Goal: Transaction & Acquisition: Purchase product/service

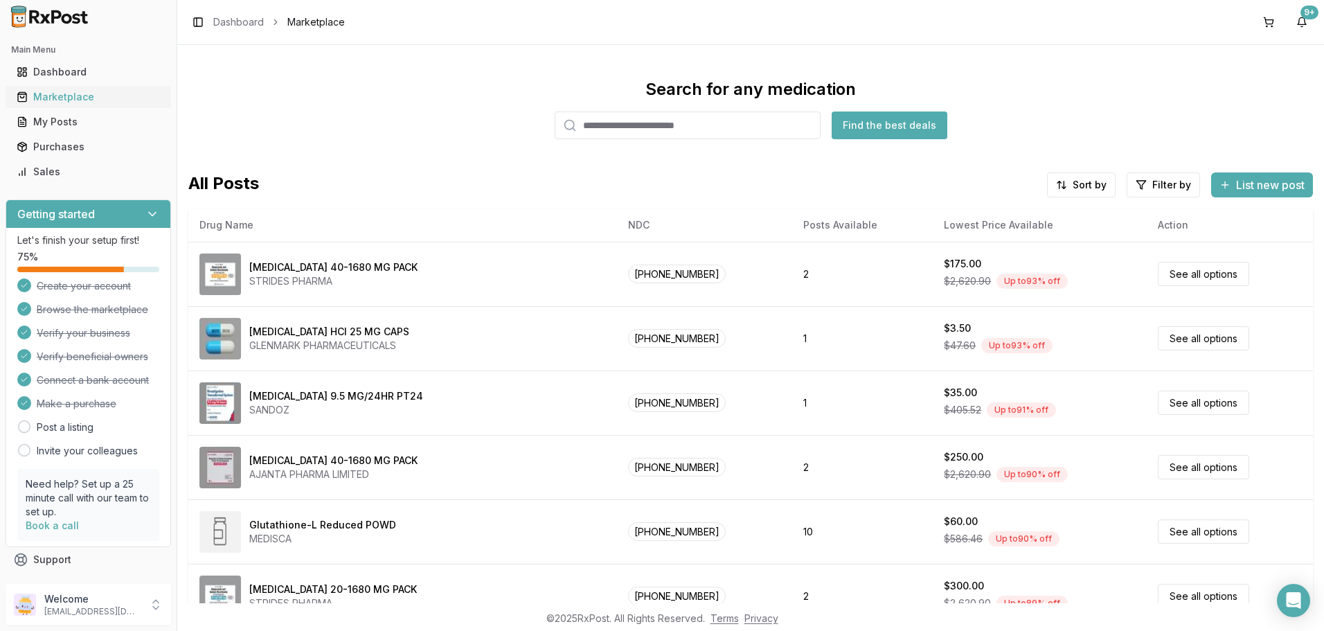
click at [84, 104] on div "Marketplace" at bounding box center [88, 97] width 143 height 14
click at [611, 139] on input "search" at bounding box center [687, 125] width 266 height 28
type input "****"
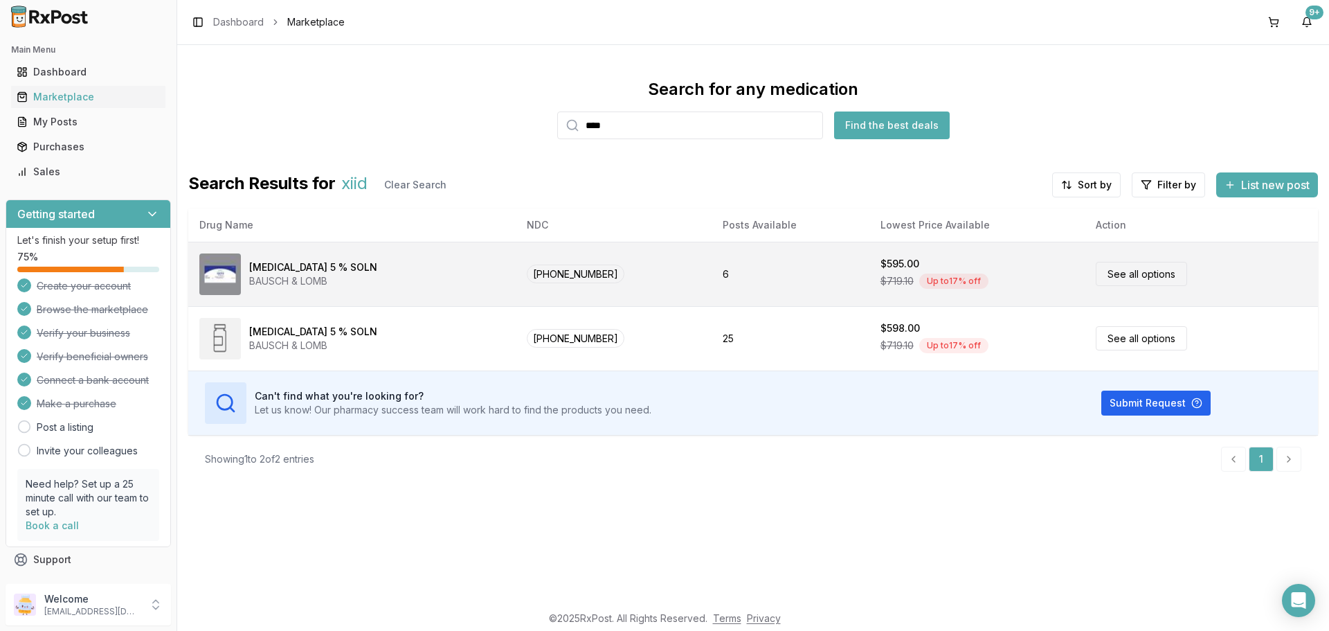
click at [1155, 286] on link "See all options" at bounding box center [1141, 274] width 91 height 24
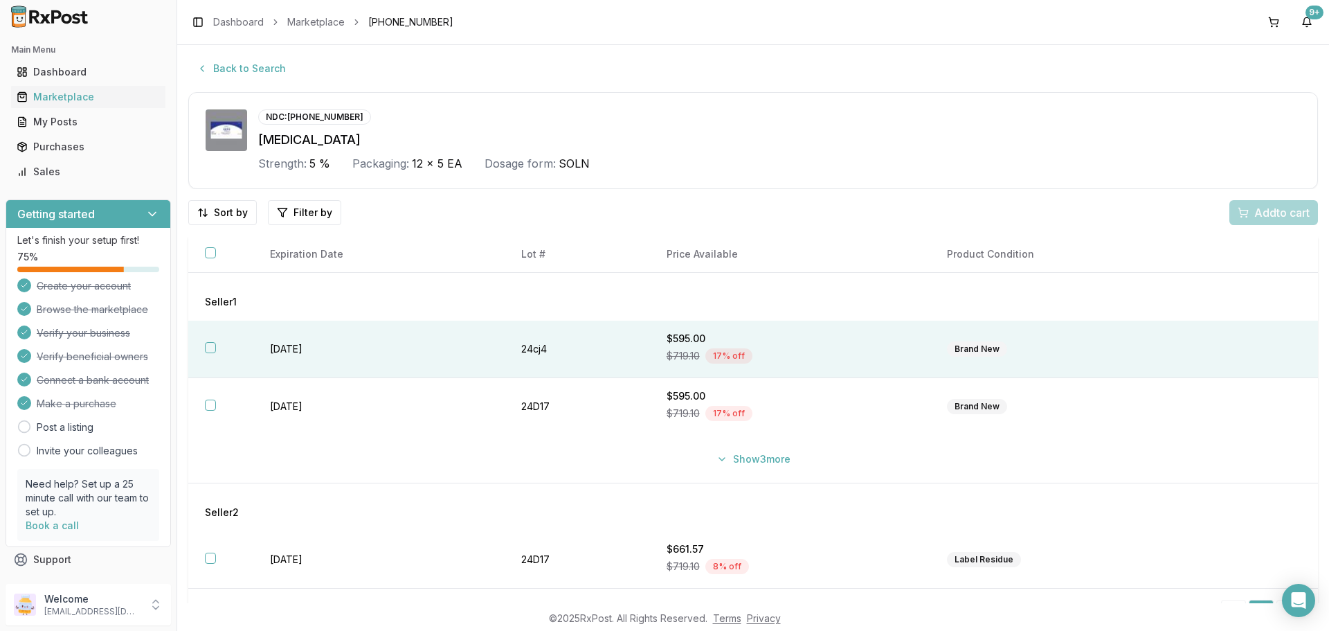
scroll to position [28, 0]
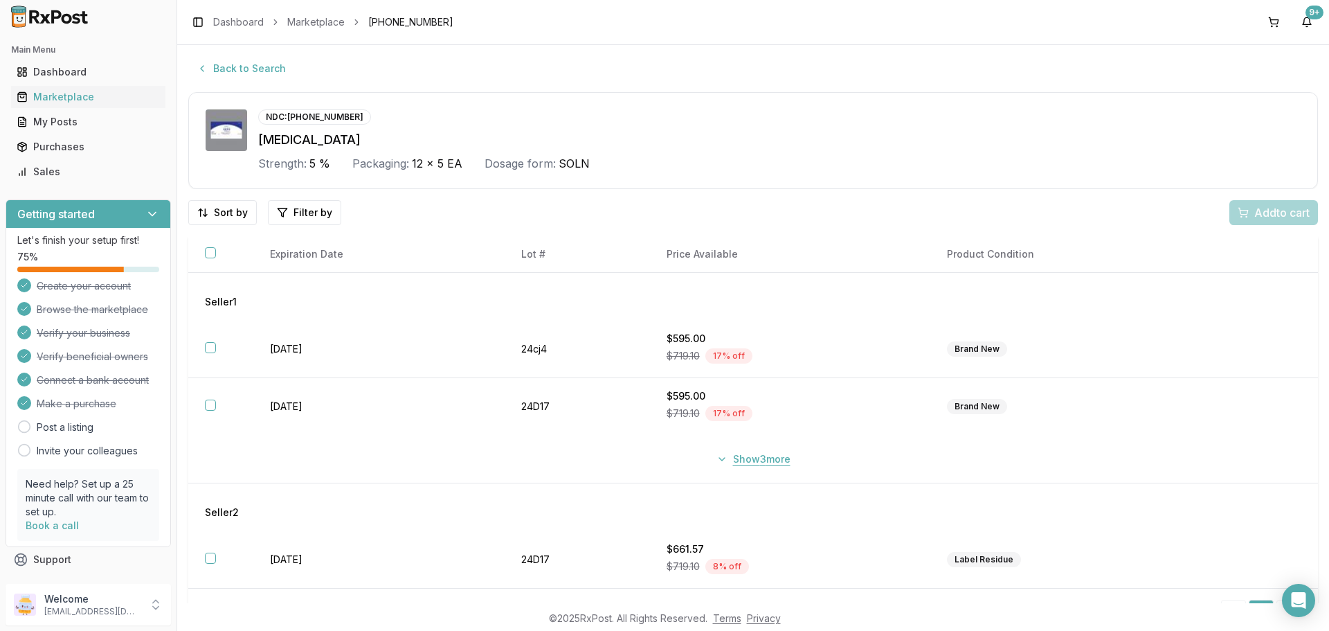
click at [788, 471] on button "Show 3 more" at bounding box center [753, 458] width 91 height 25
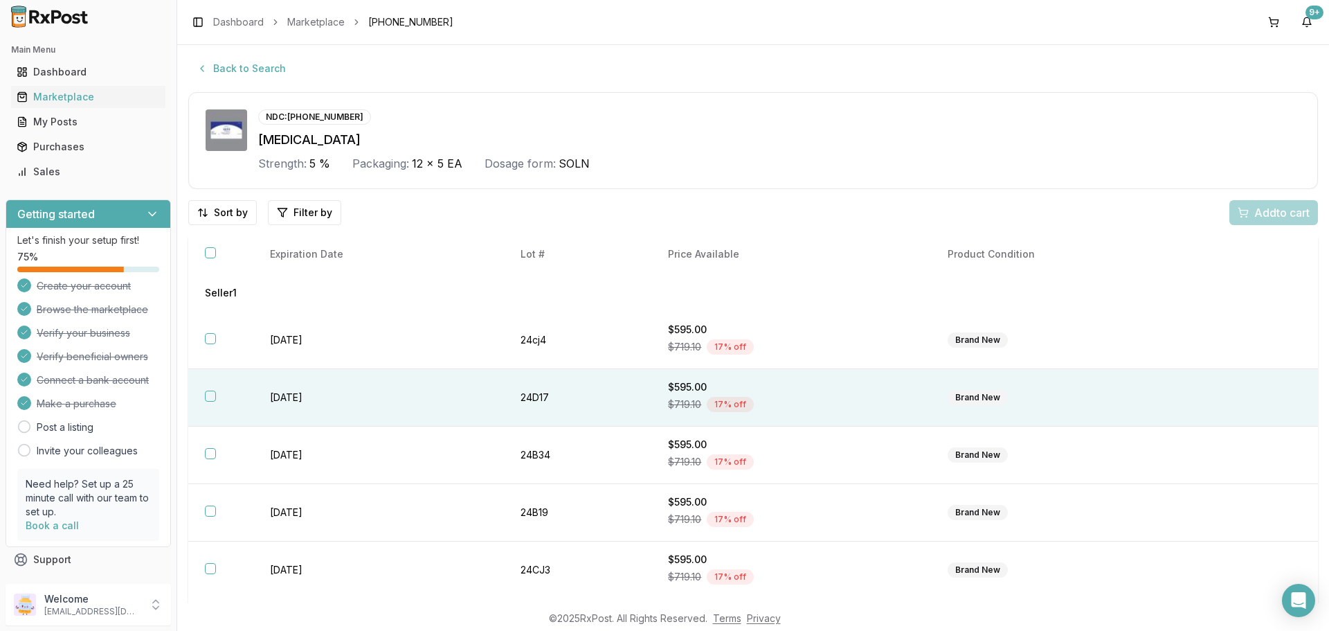
scroll to position [0, 0]
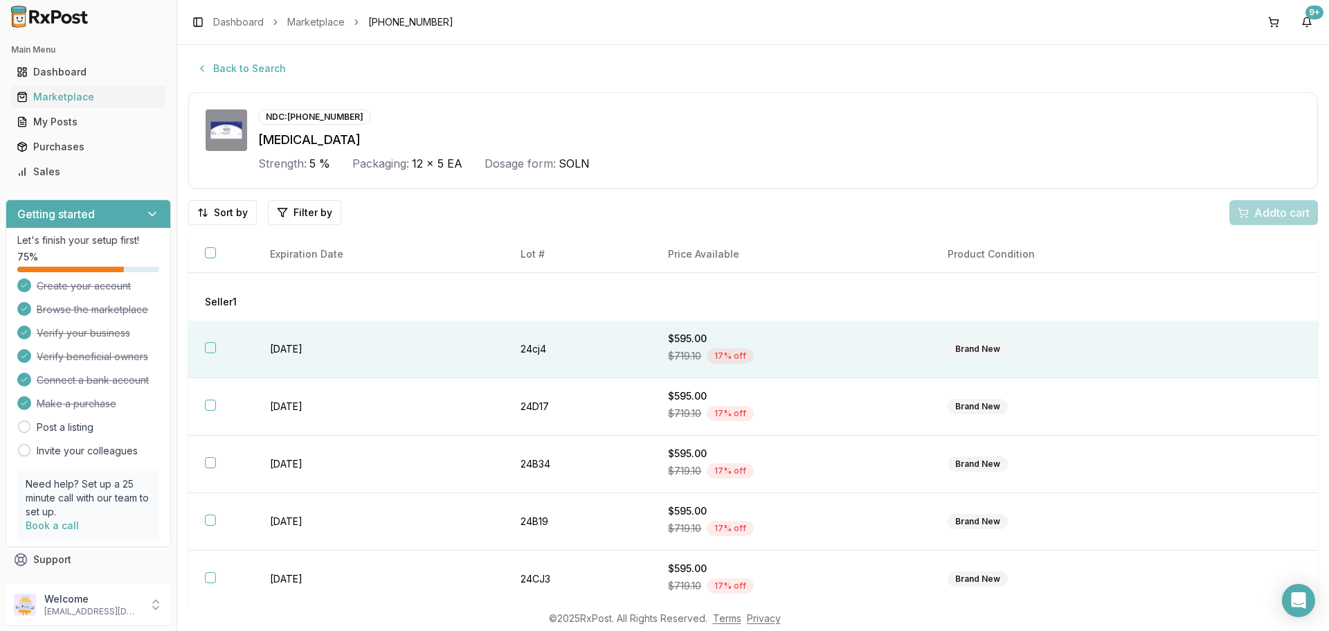
click at [216, 353] on button "button" at bounding box center [210, 347] width 11 height 11
click at [1263, 221] on span "Add 1 to cart" at bounding box center [1280, 212] width 60 height 17
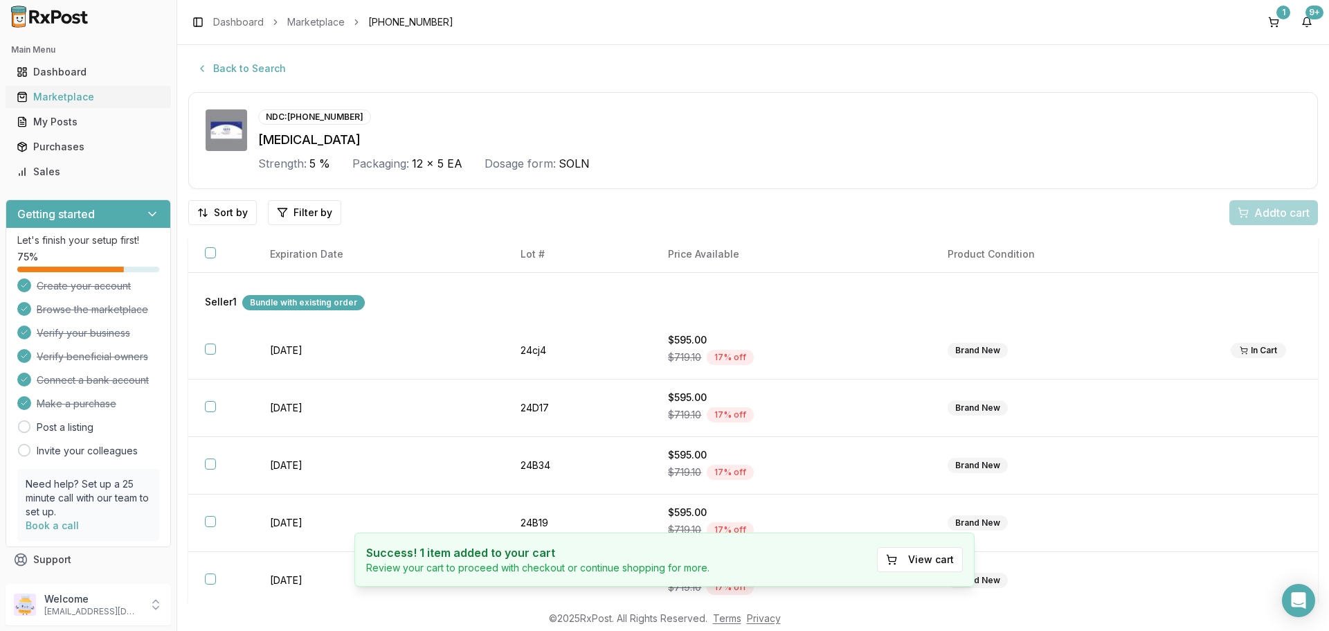
drag, startPoint x: 71, startPoint y: 114, endPoint x: 84, endPoint y: 118, distance: 14.5
click at [71, 104] on div "Marketplace" at bounding box center [88, 97] width 143 height 14
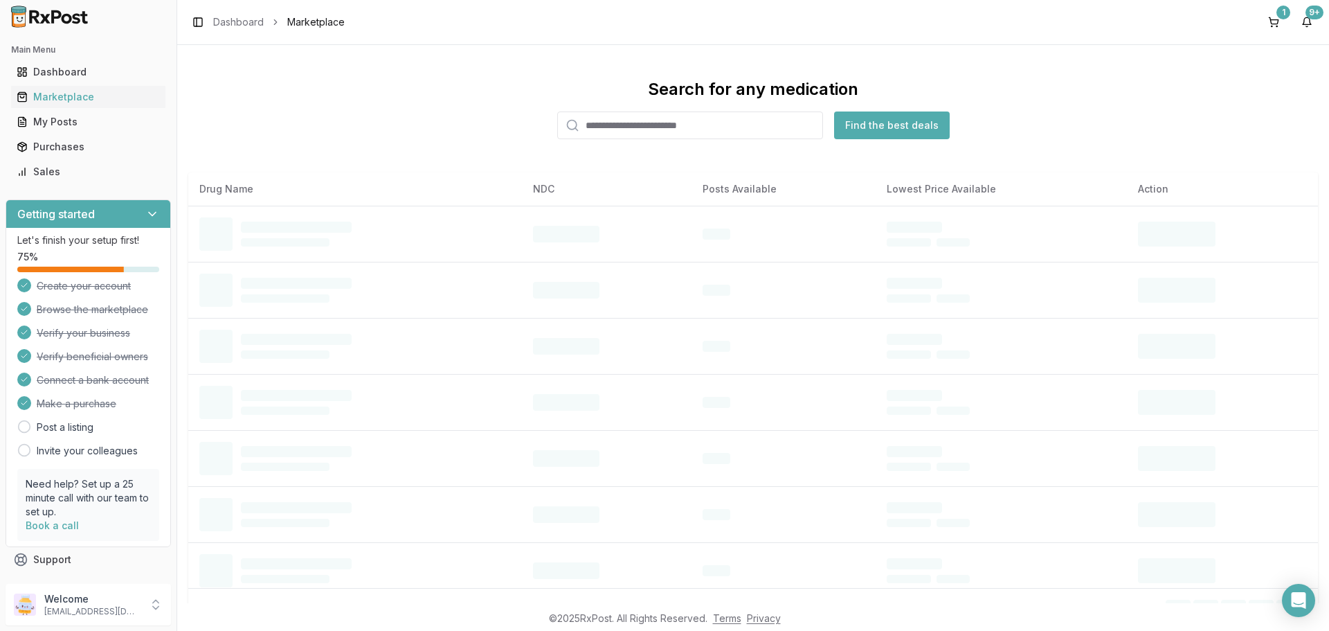
click at [589, 139] on input "search" at bounding box center [690, 125] width 266 height 28
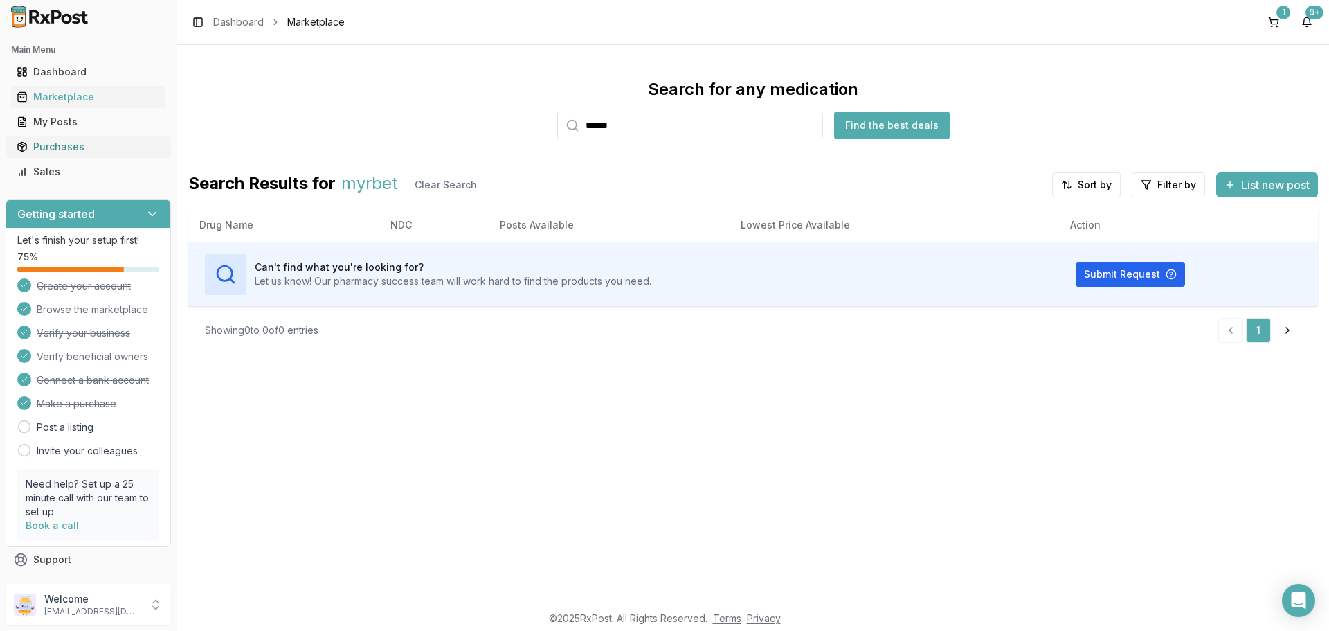
drag, startPoint x: 642, startPoint y: 156, endPoint x: 60, endPoint y: 170, distance: 582.3
click at [60, 170] on div "Main Menu Dashboard Marketplace My Posts Purchases Sales Getting started Let's …" at bounding box center [664, 315] width 1329 height 631
type input "******"
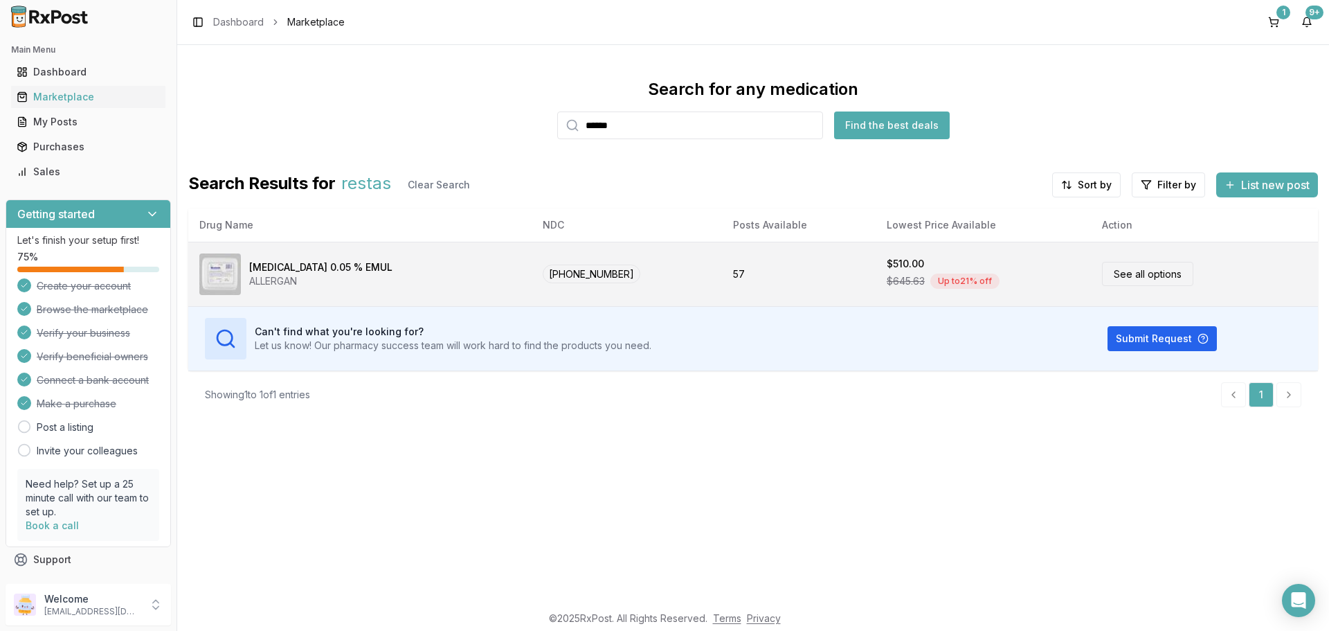
click at [1119, 286] on link "See all options" at bounding box center [1147, 274] width 91 height 24
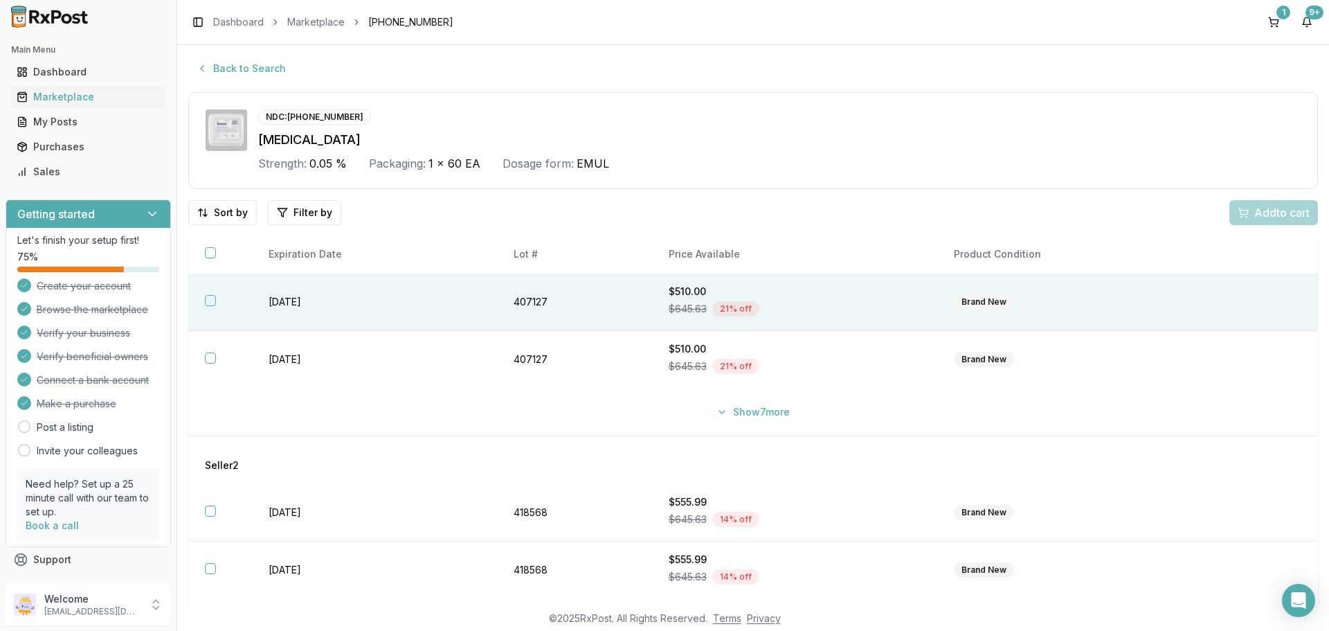
scroll to position [159, 0]
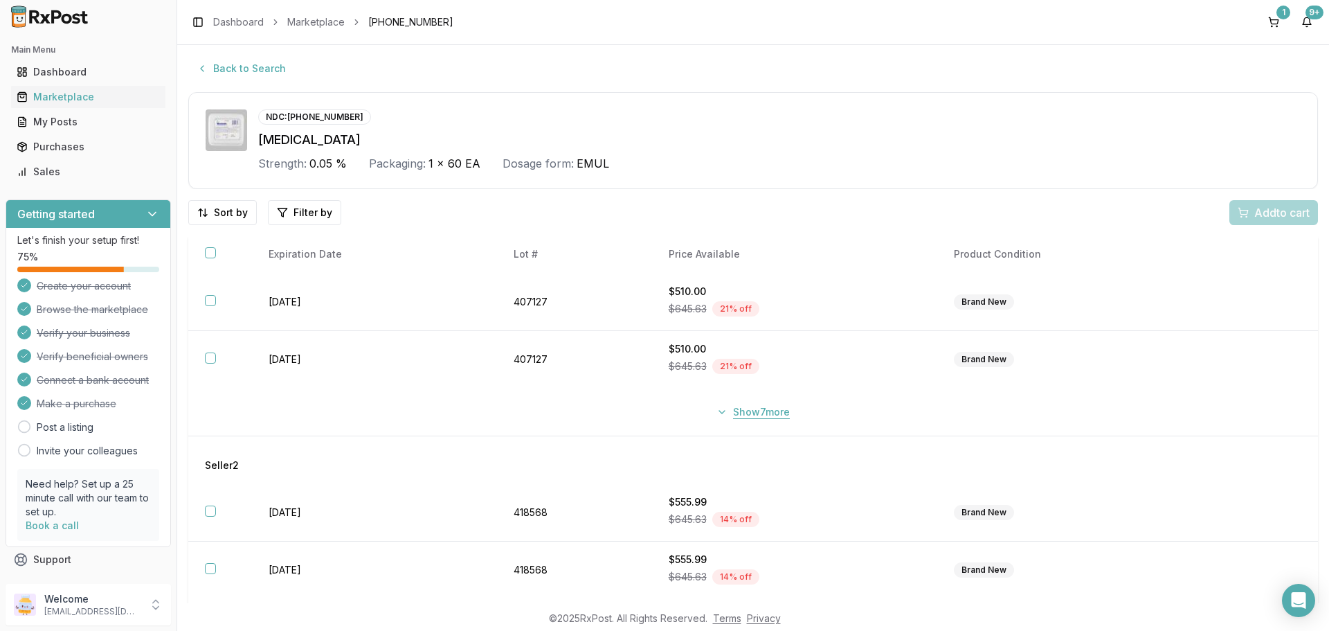
click at [778, 415] on button "Show 7 more" at bounding box center [753, 411] width 90 height 25
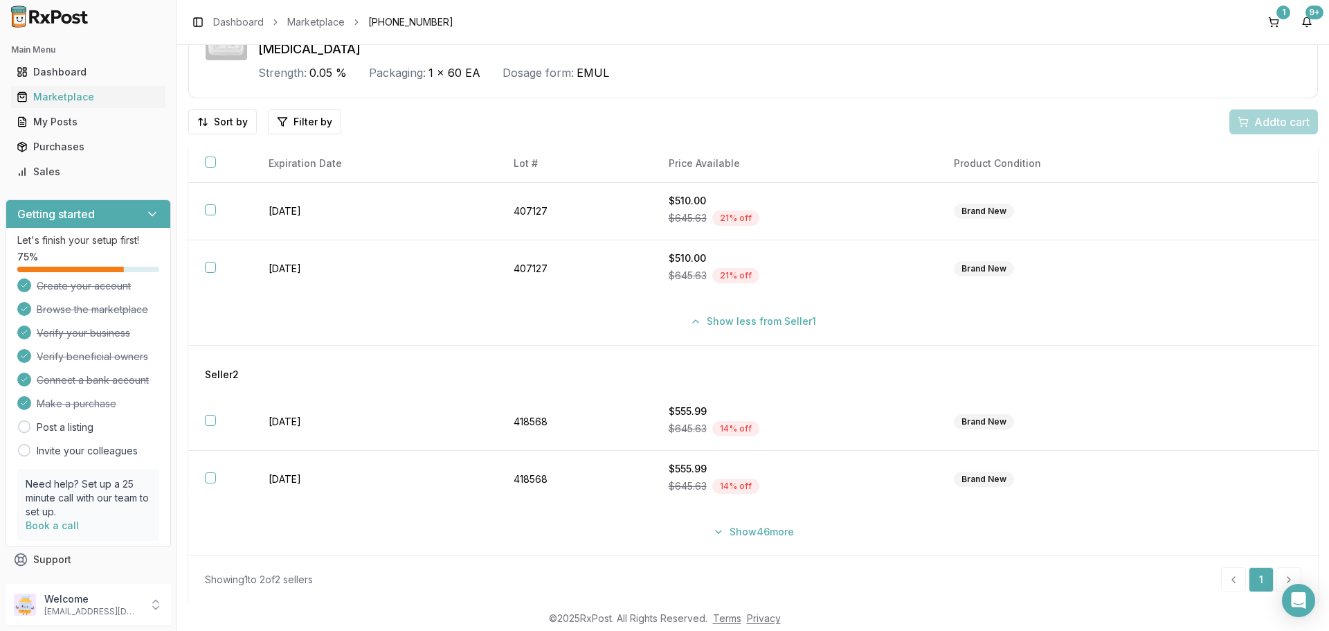
scroll to position [168, 0]
click at [768, 519] on button "Show 46 more" at bounding box center [754, 531] width 98 height 25
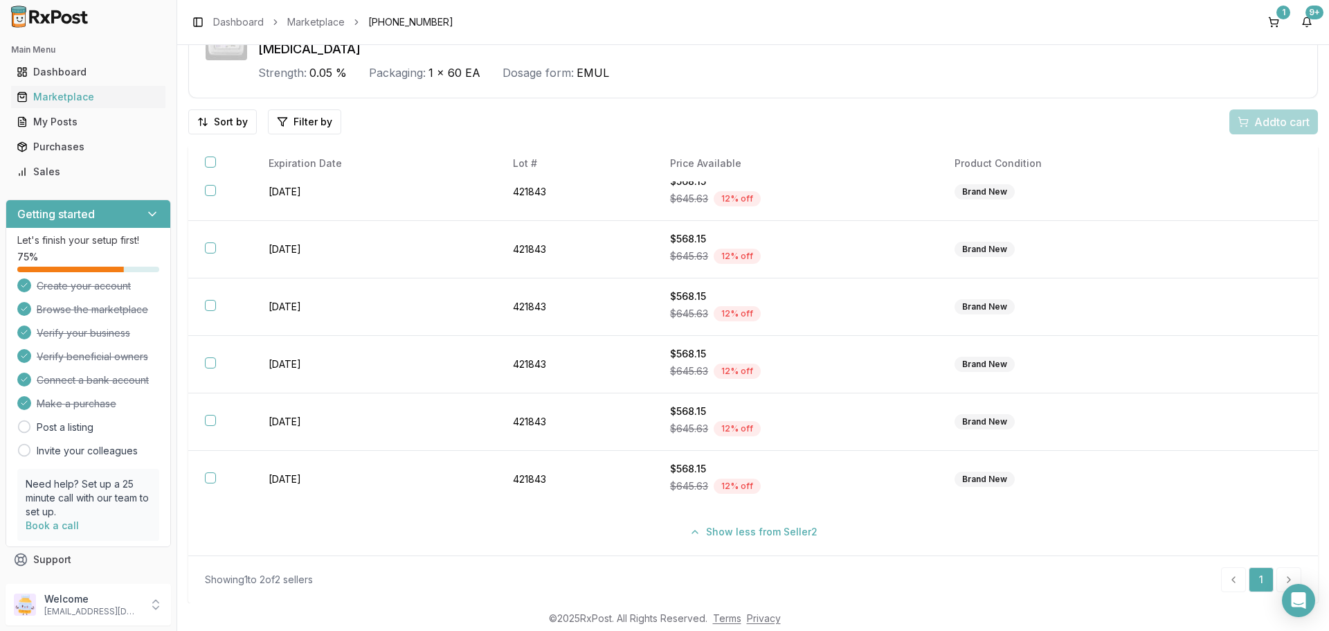
scroll to position [3938, 0]
click at [1277, 567] on li "pagination" at bounding box center [1289, 579] width 25 height 25
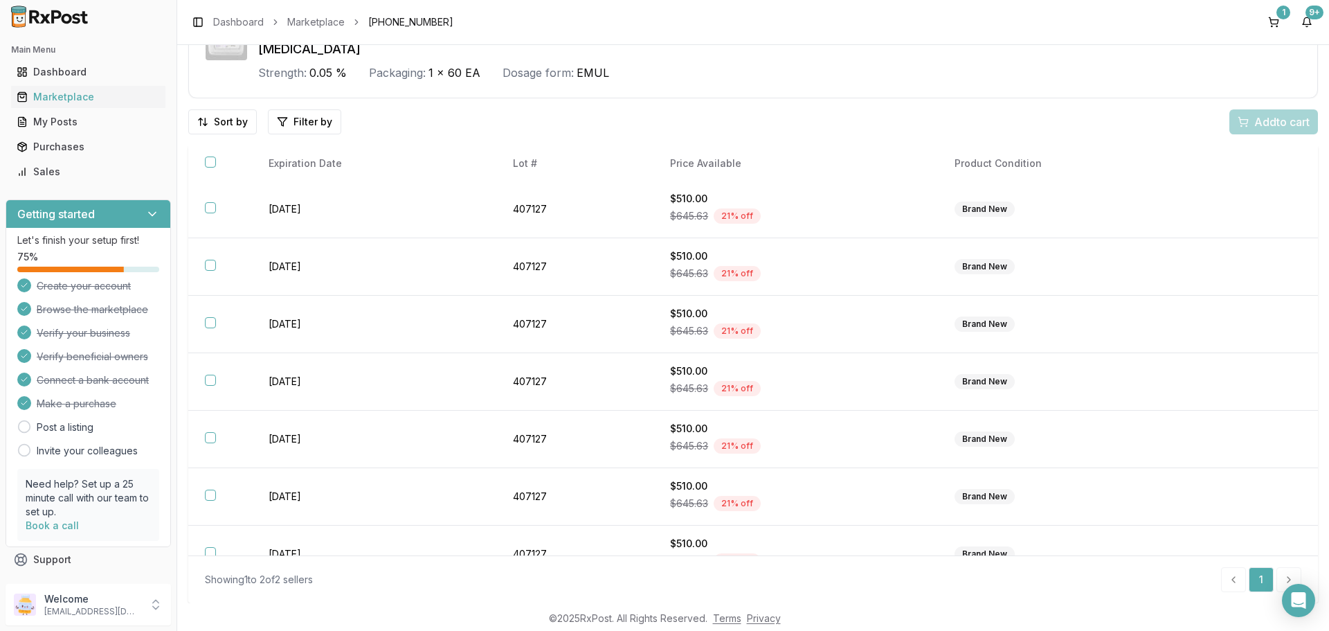
scroll to position [0, 0]
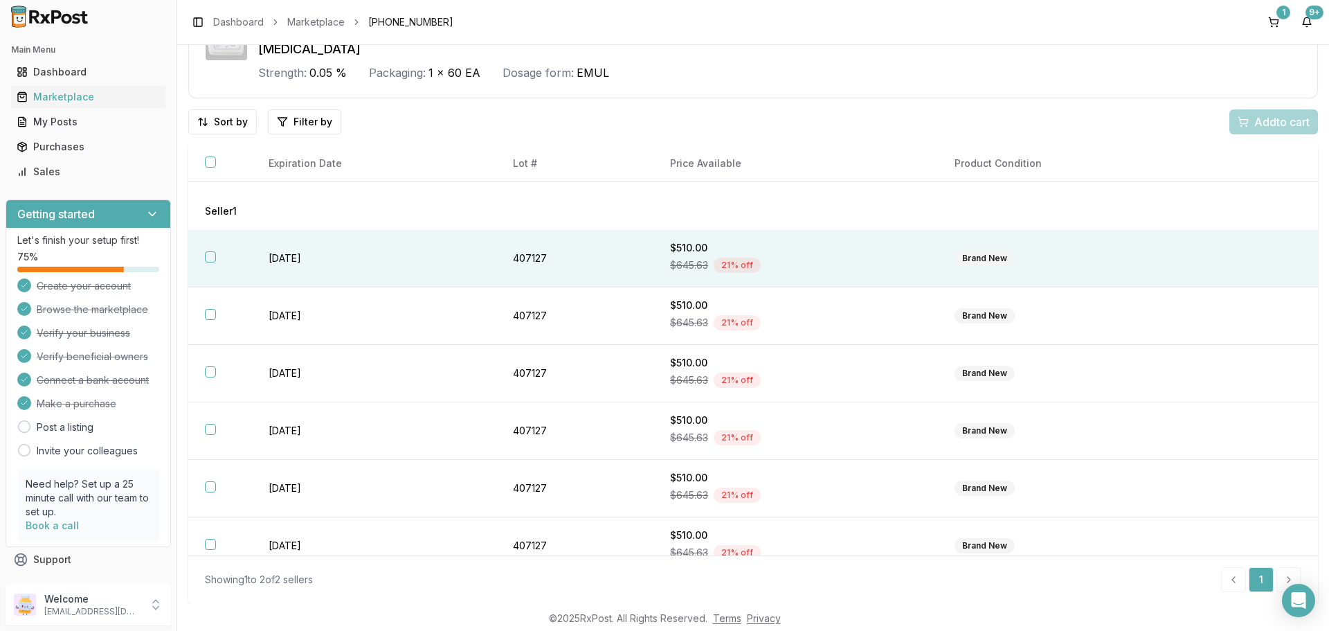
click at [216, 262] on button "button" at bounding box center [210, 256] width 11 height 11
click at [1254, 114] on span "Add 1 to cart" at bounding box center [1280, 122] width 60 height 17
